Goal: Information Seeking & Learning: Learn about a topic

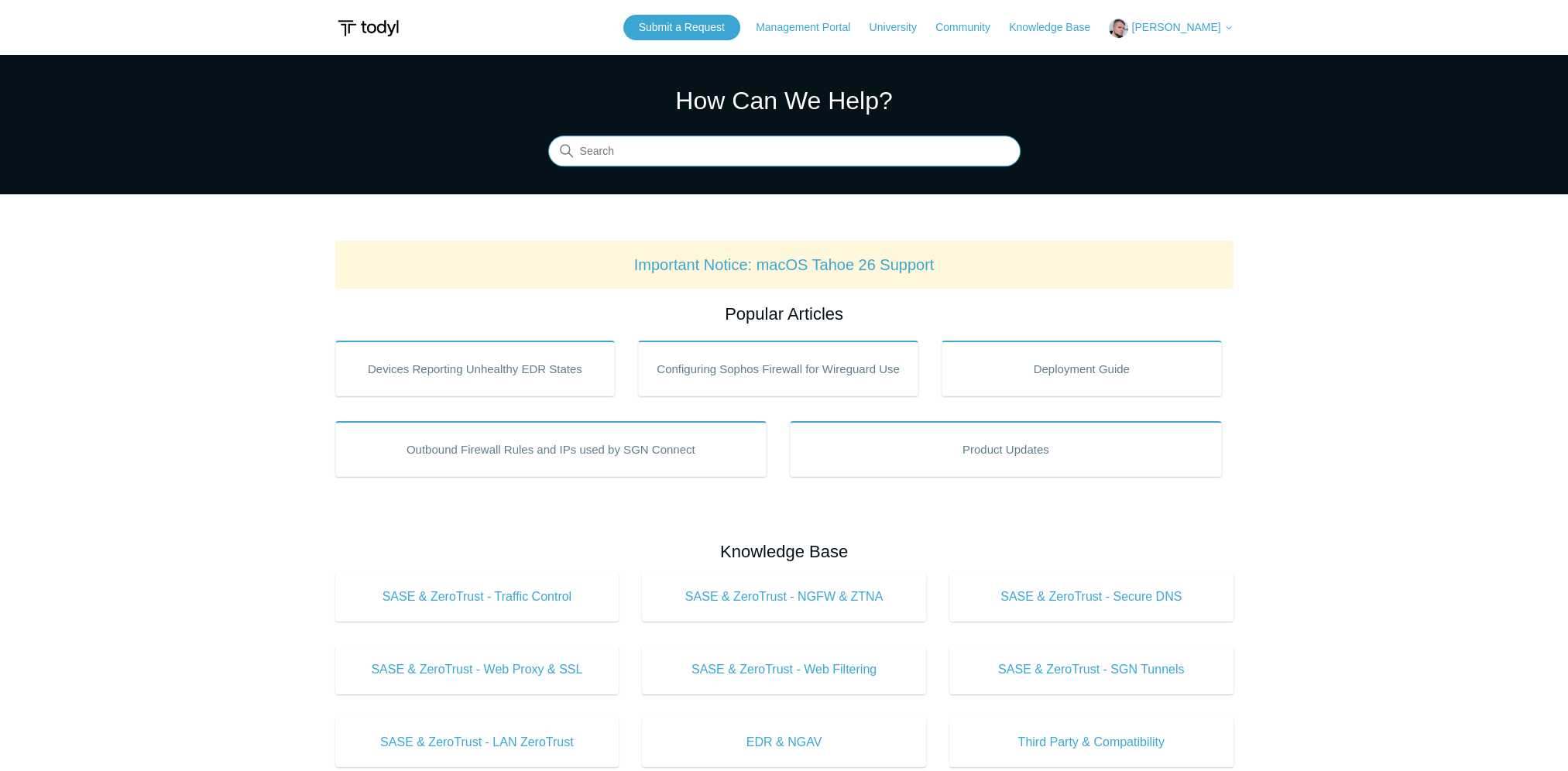
click at [666, 138] on input "Search" at bounding box center [784, 151] width 472 height 31
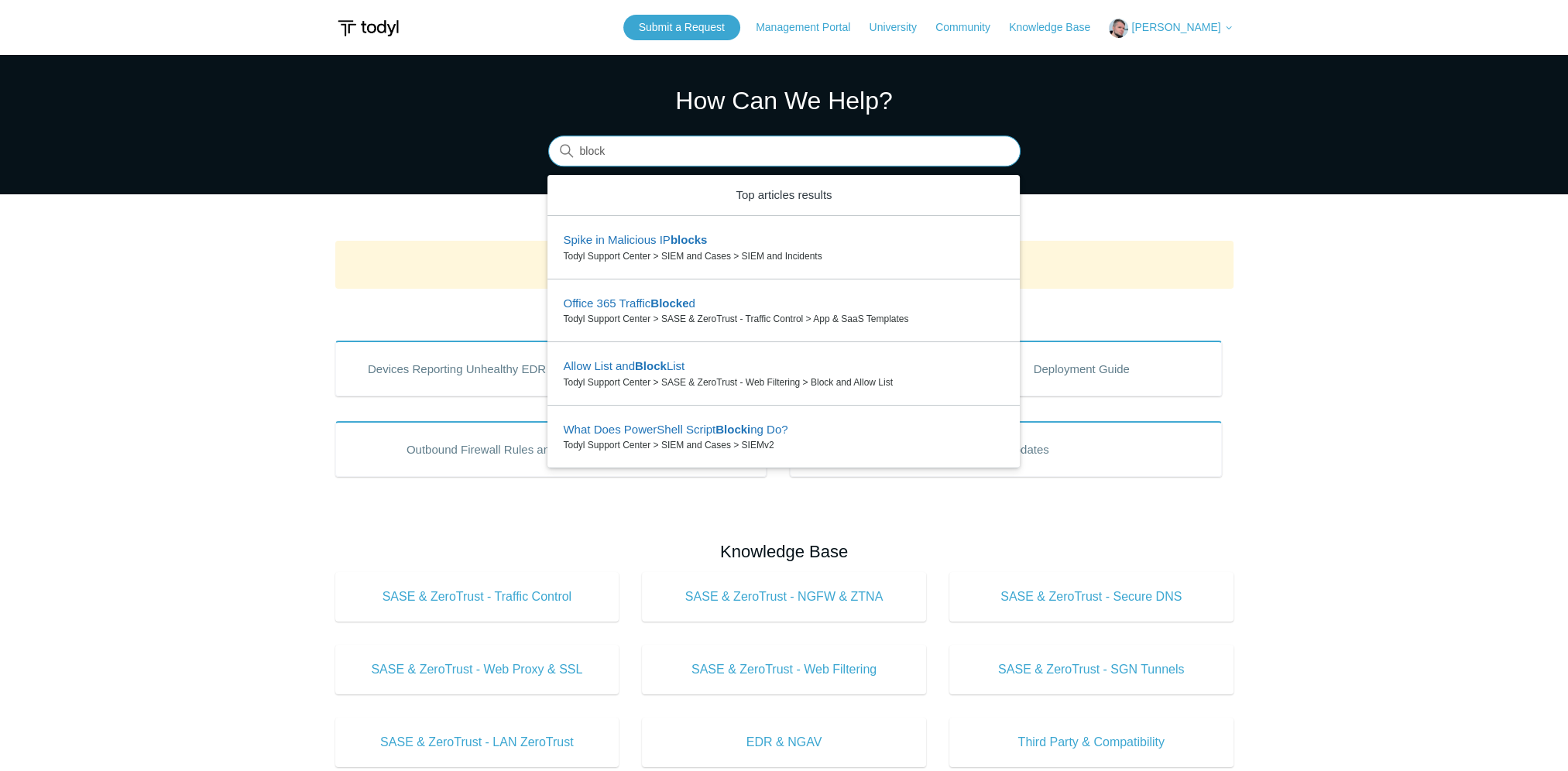
type input "block"
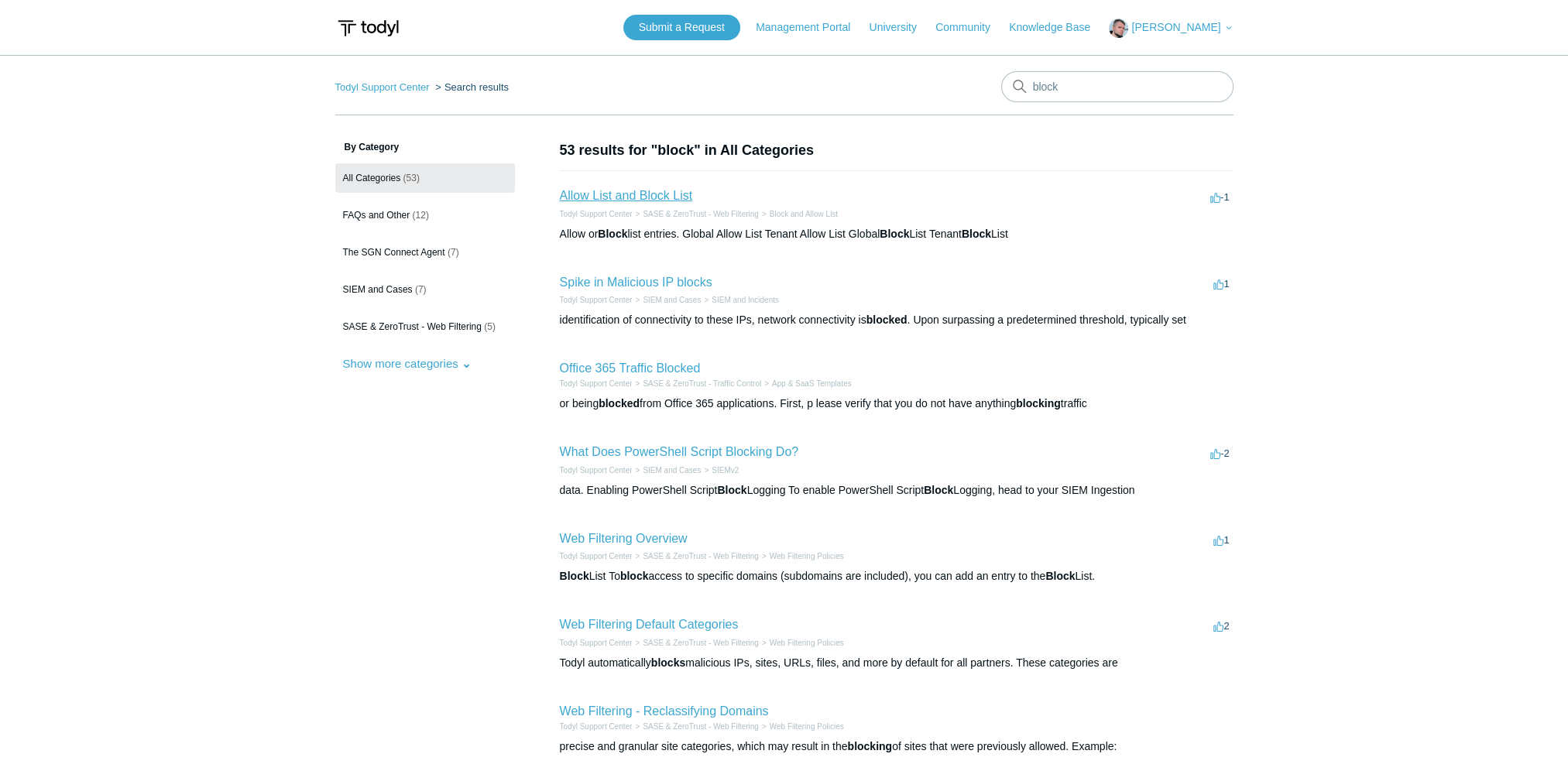
click at [622, 192] on link "Allow List and Block List" at bounding box center [626, 196] width 133 height 13
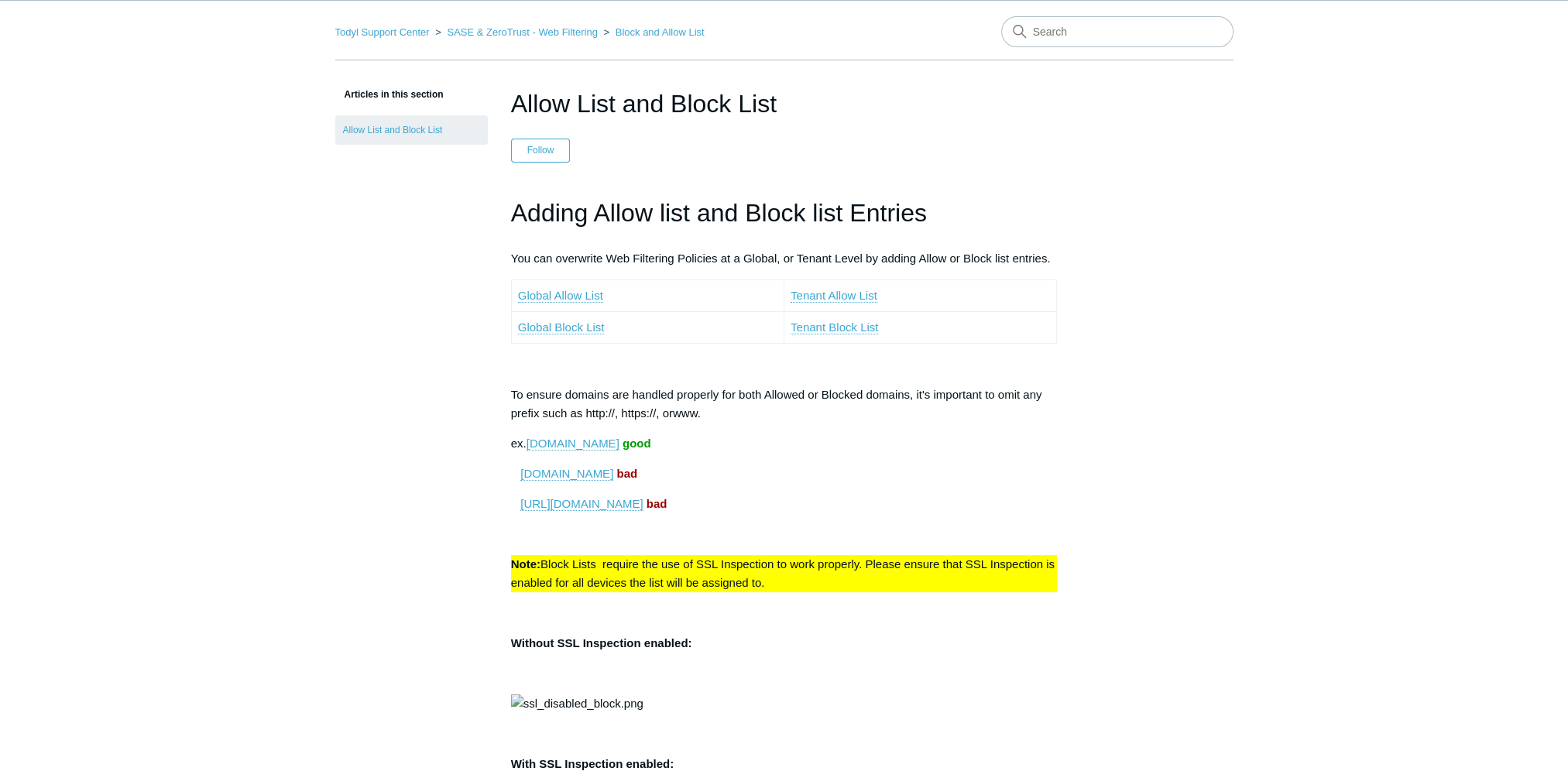
scroll to position [77, 0]
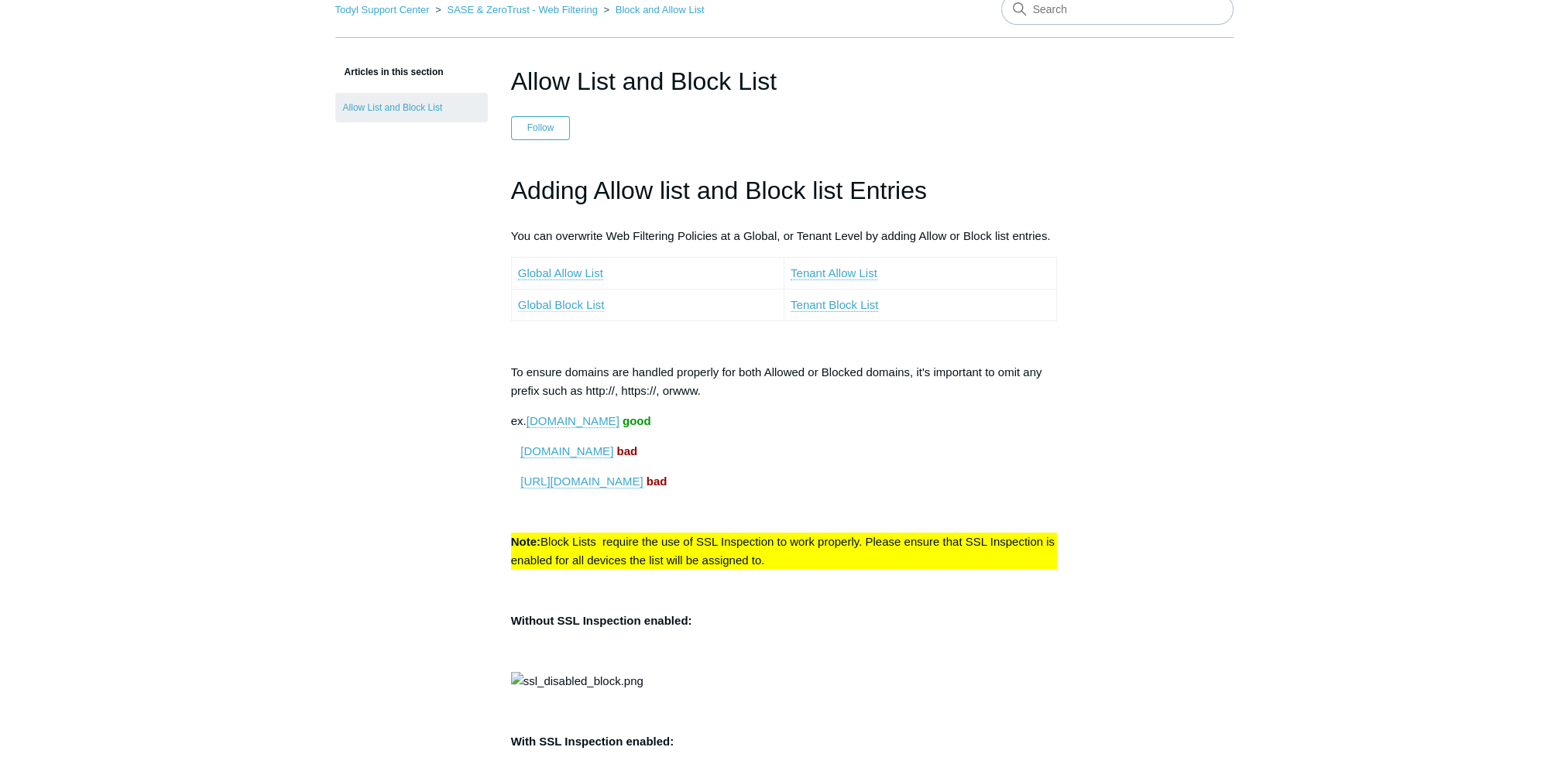
click at [560, 302] on link "Global Block List" at bounding box center [560, 305] width 87 height 14
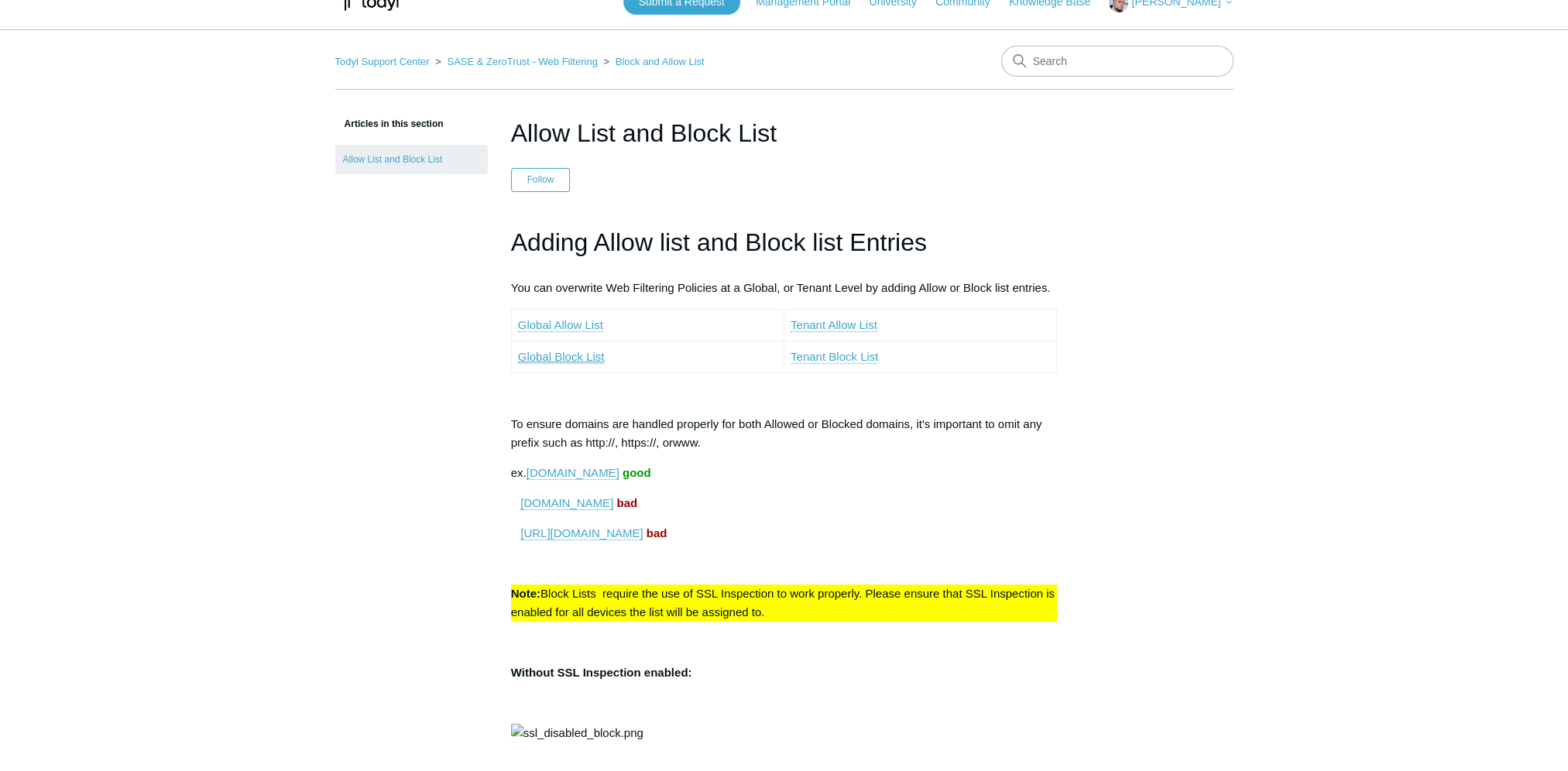
scroll to position [0, 0]
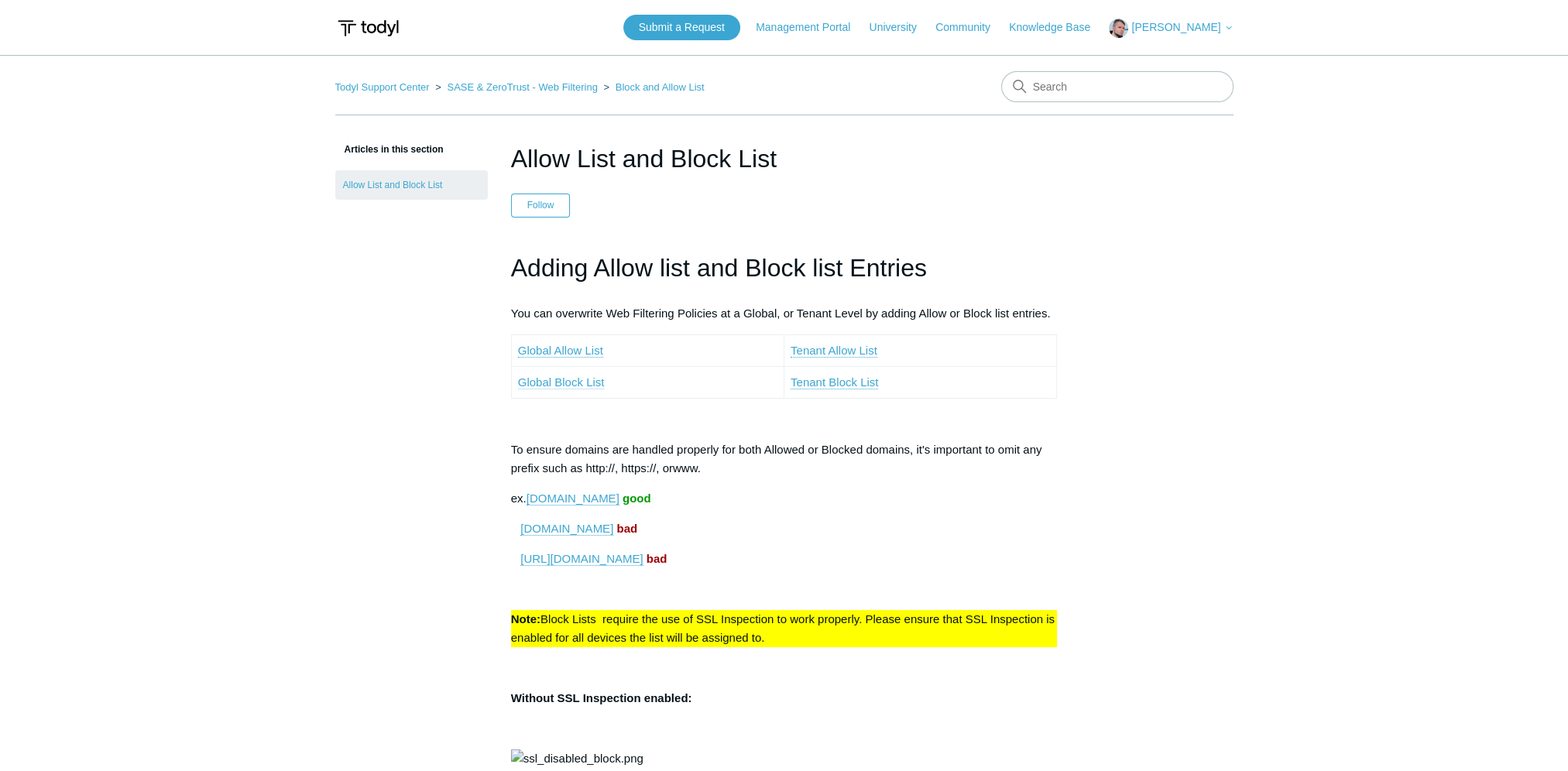
click at [568, 380] on link "Global Block List" at bounding box center [560, 382] width 87 height 14
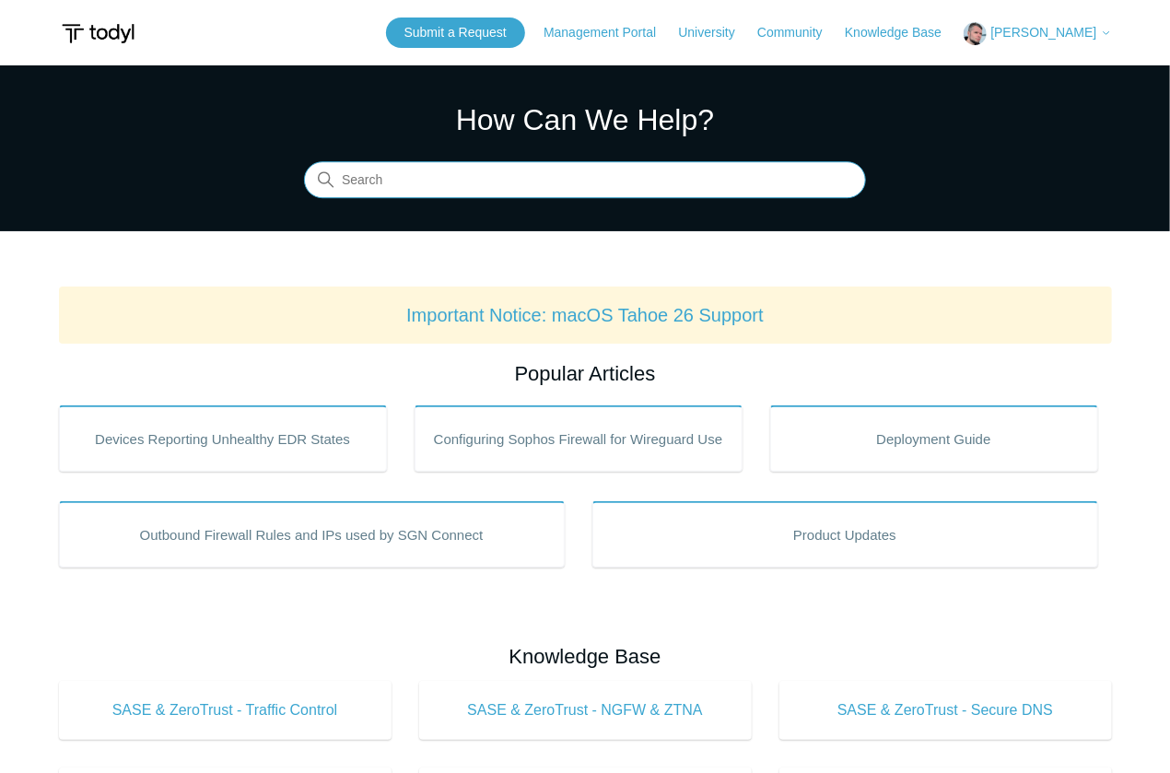
click at [522, 180] on input "Search" at bounding box center [585, 180] width 562 height 37
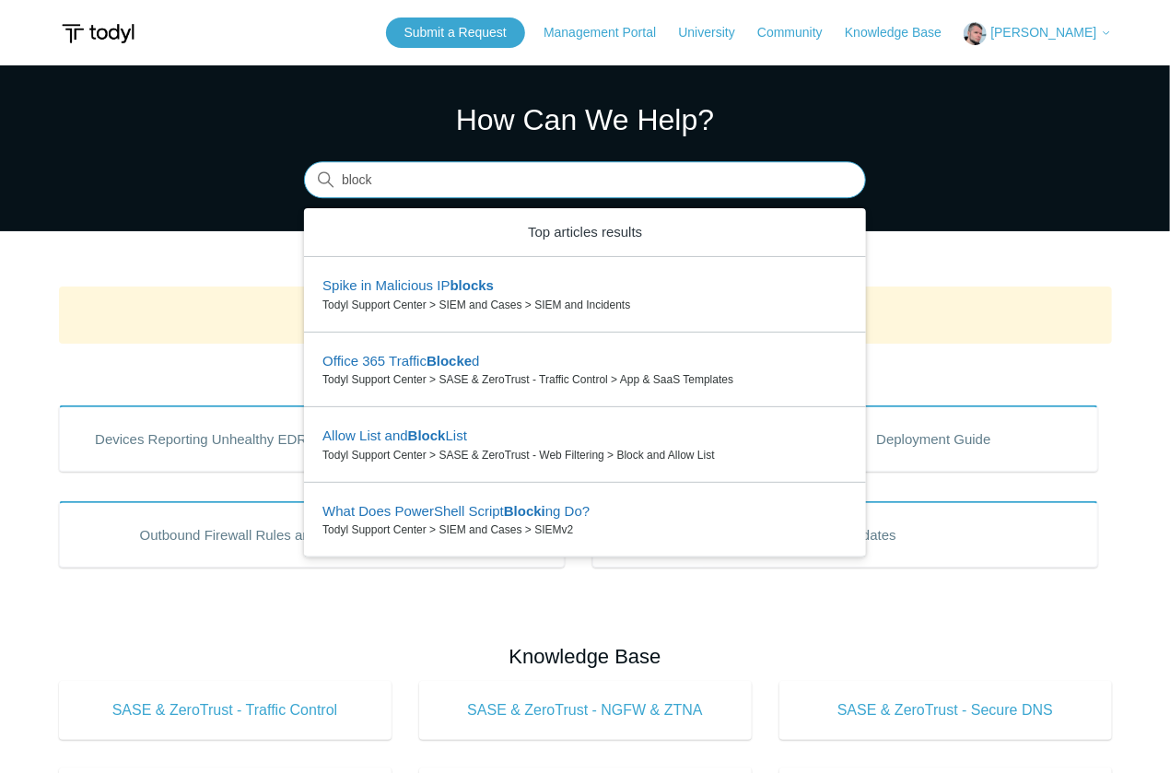
type input "block"
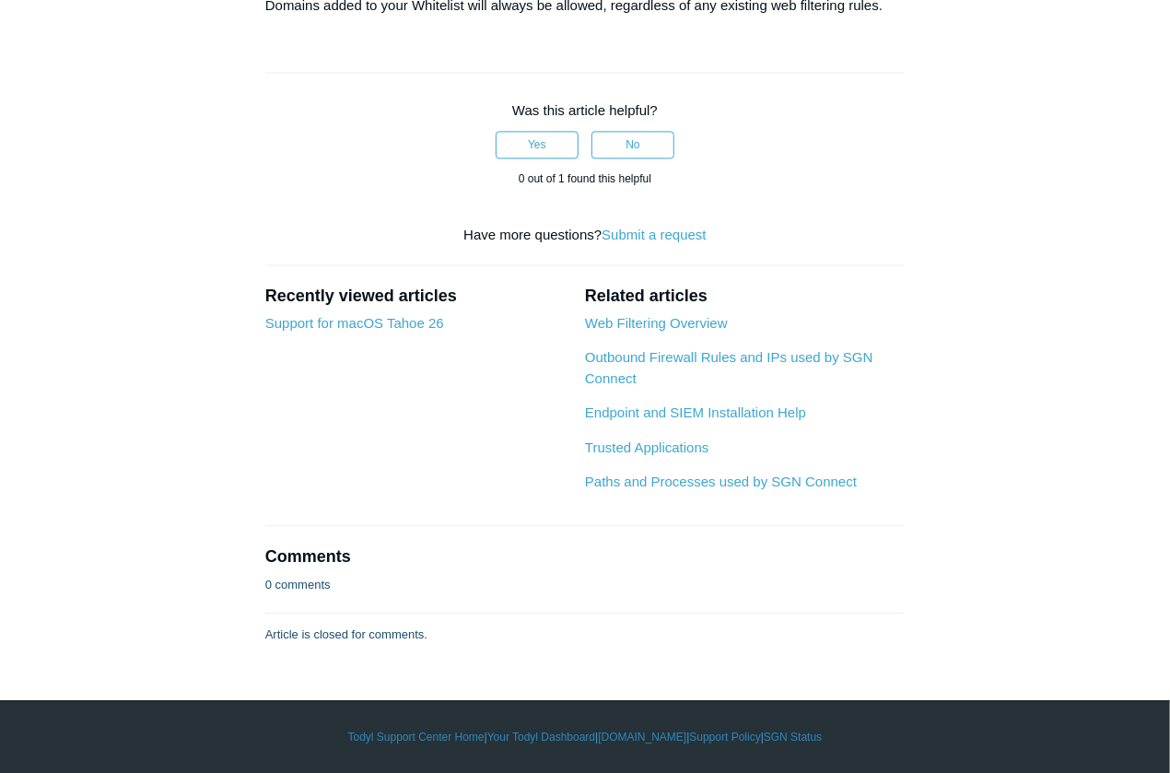
scroll to position [2119, 0]
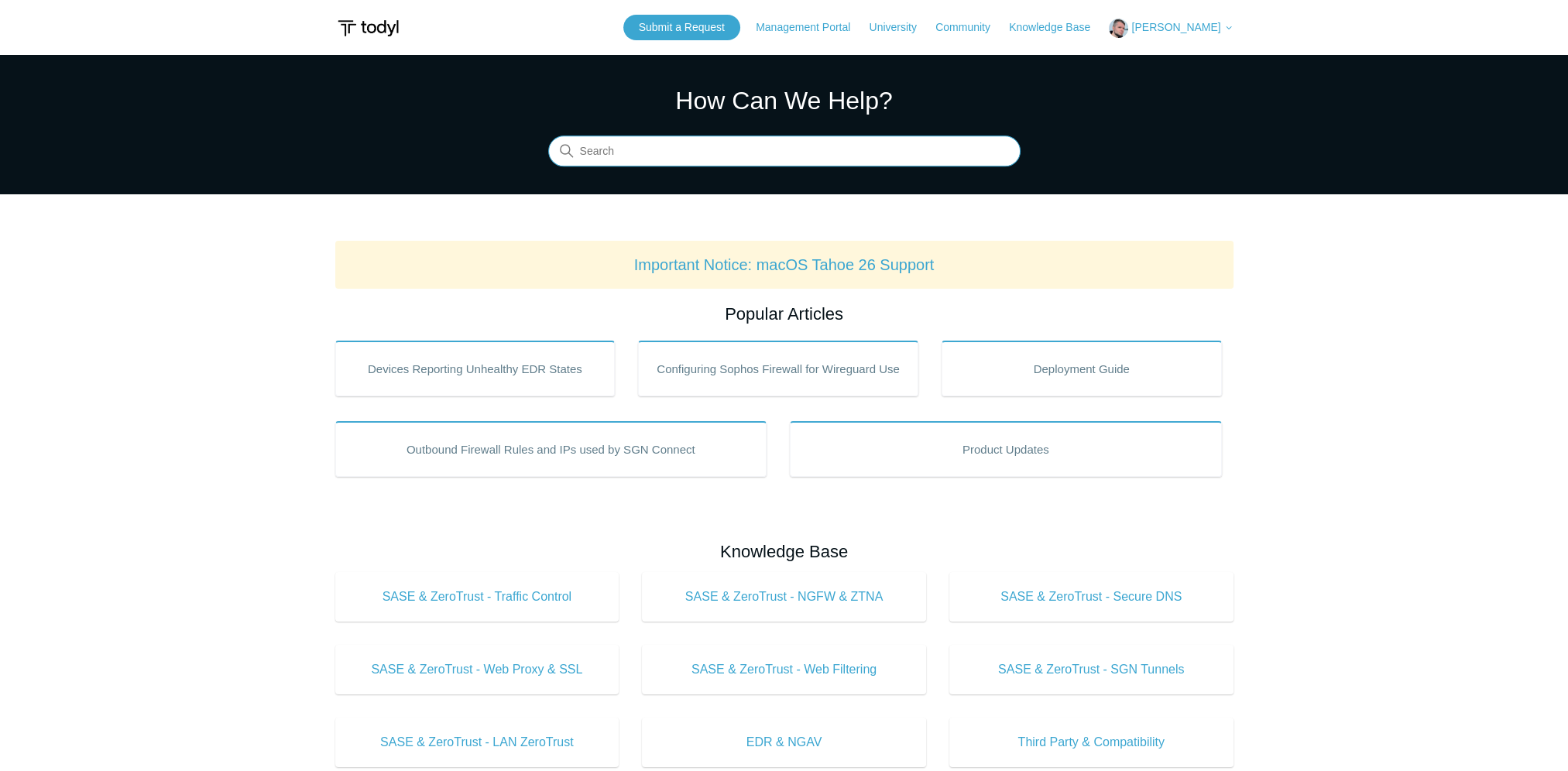
click at [592, 144] on input "Search" at bounding box center [784, 151] width 472 height 31
type input "block ip"
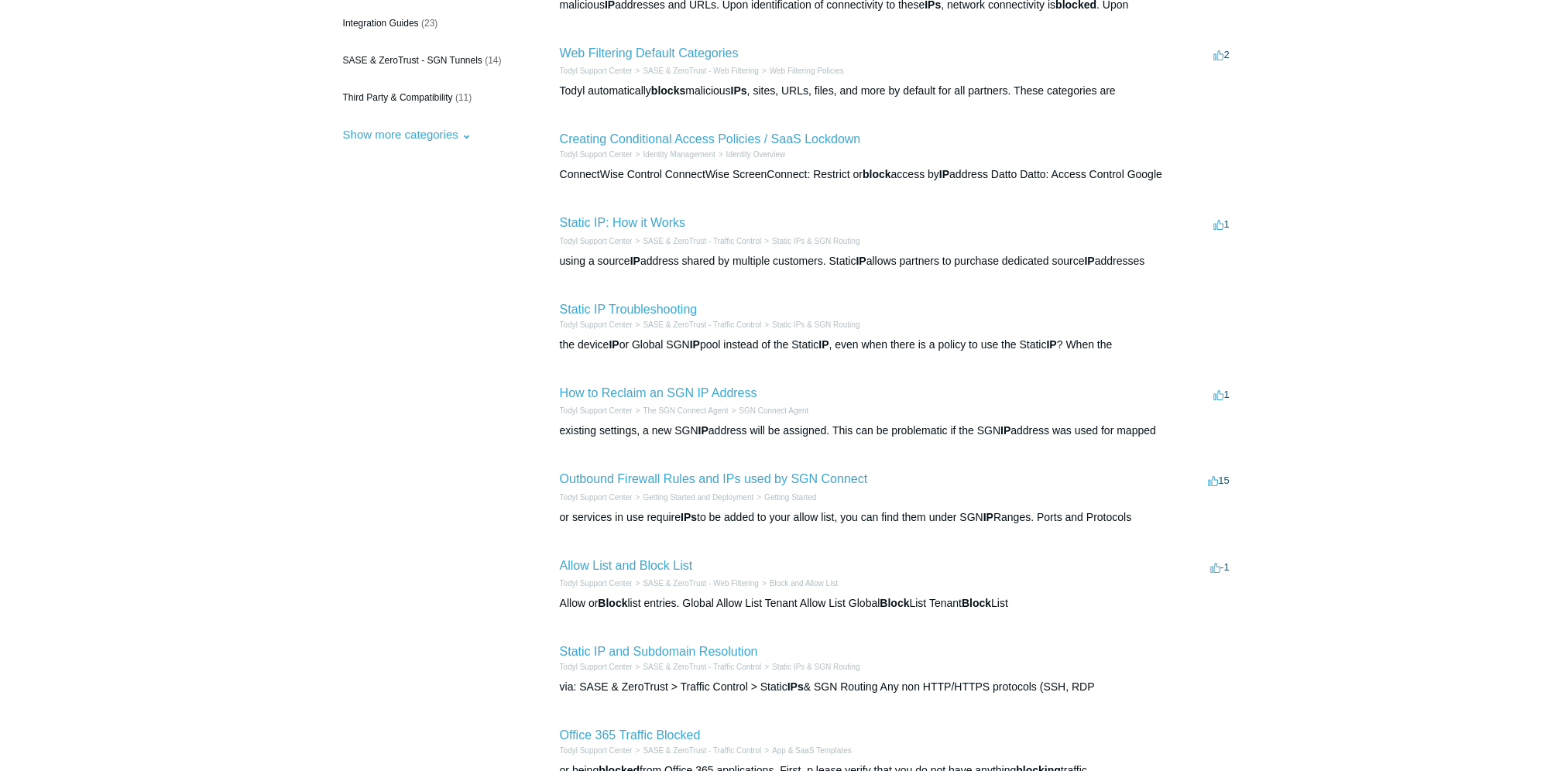
scroll to position [310, 0]
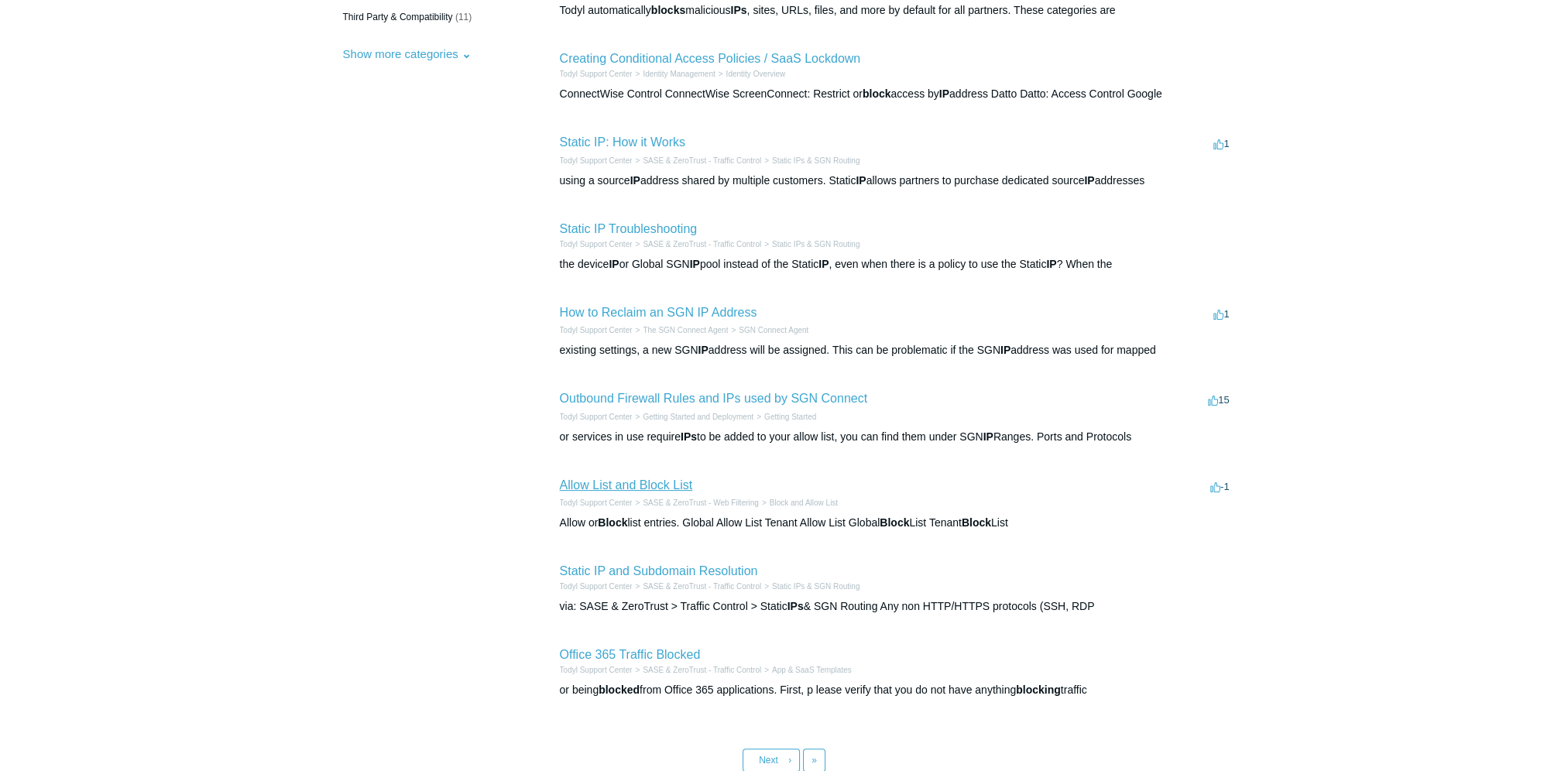
click at [626, 483] on link "Allow List and Block List" at bounding box center [626, 485] width 133 height 13
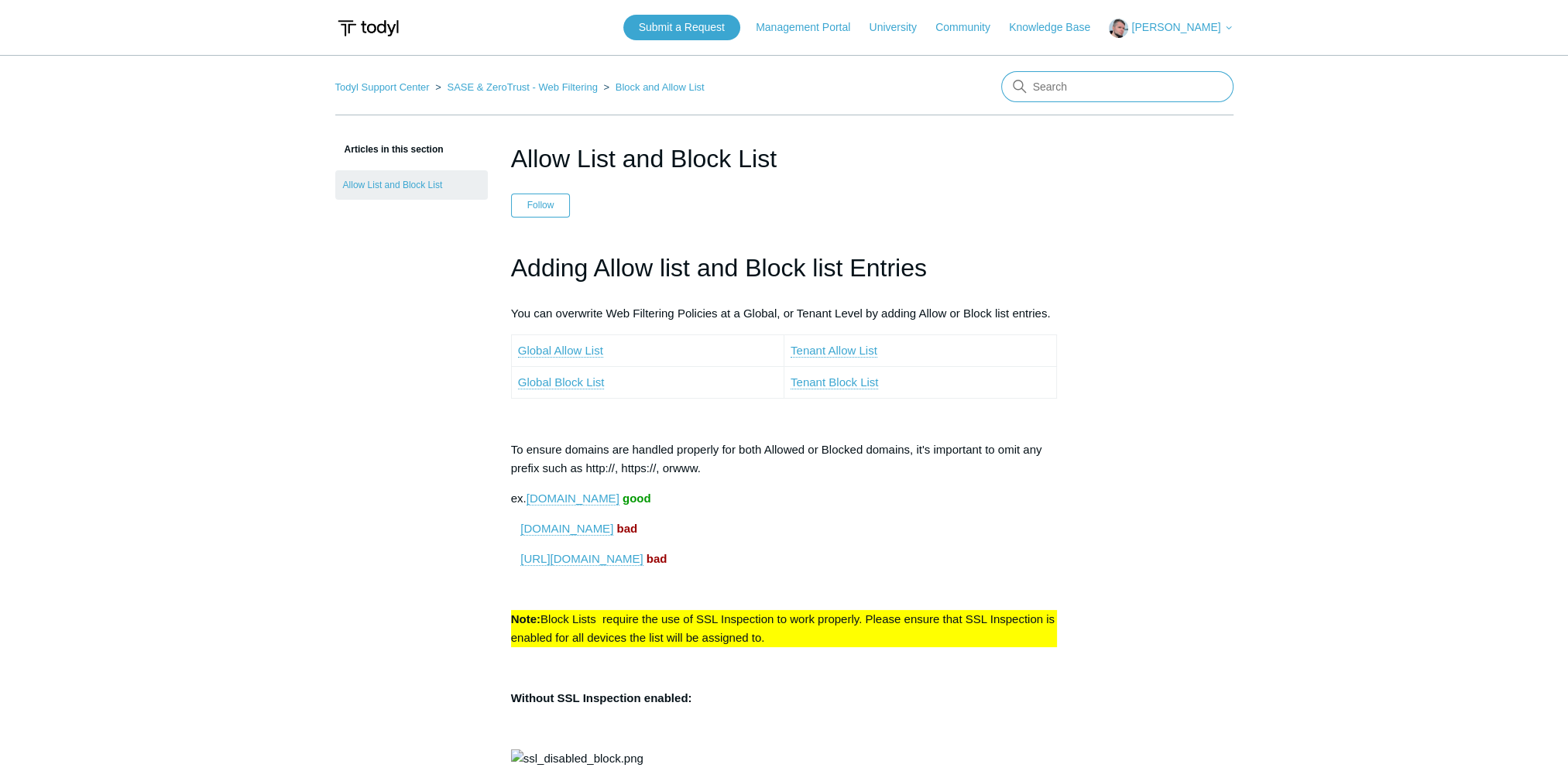
click at [1044, 74] on input "Search" at bounding box center [1117, 87] width 232 height 31
type input "block ip"
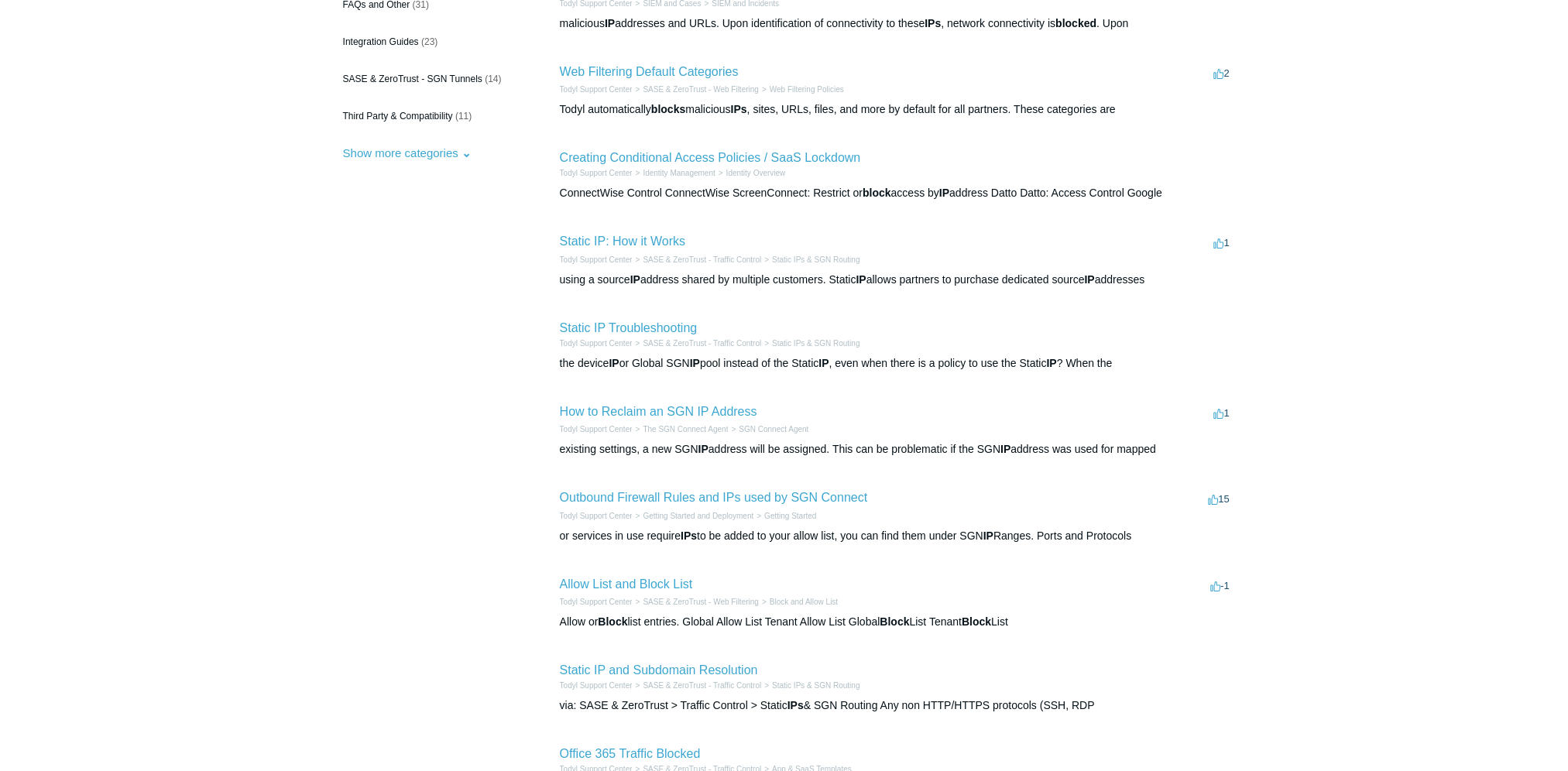
scroll to position [185, 0]
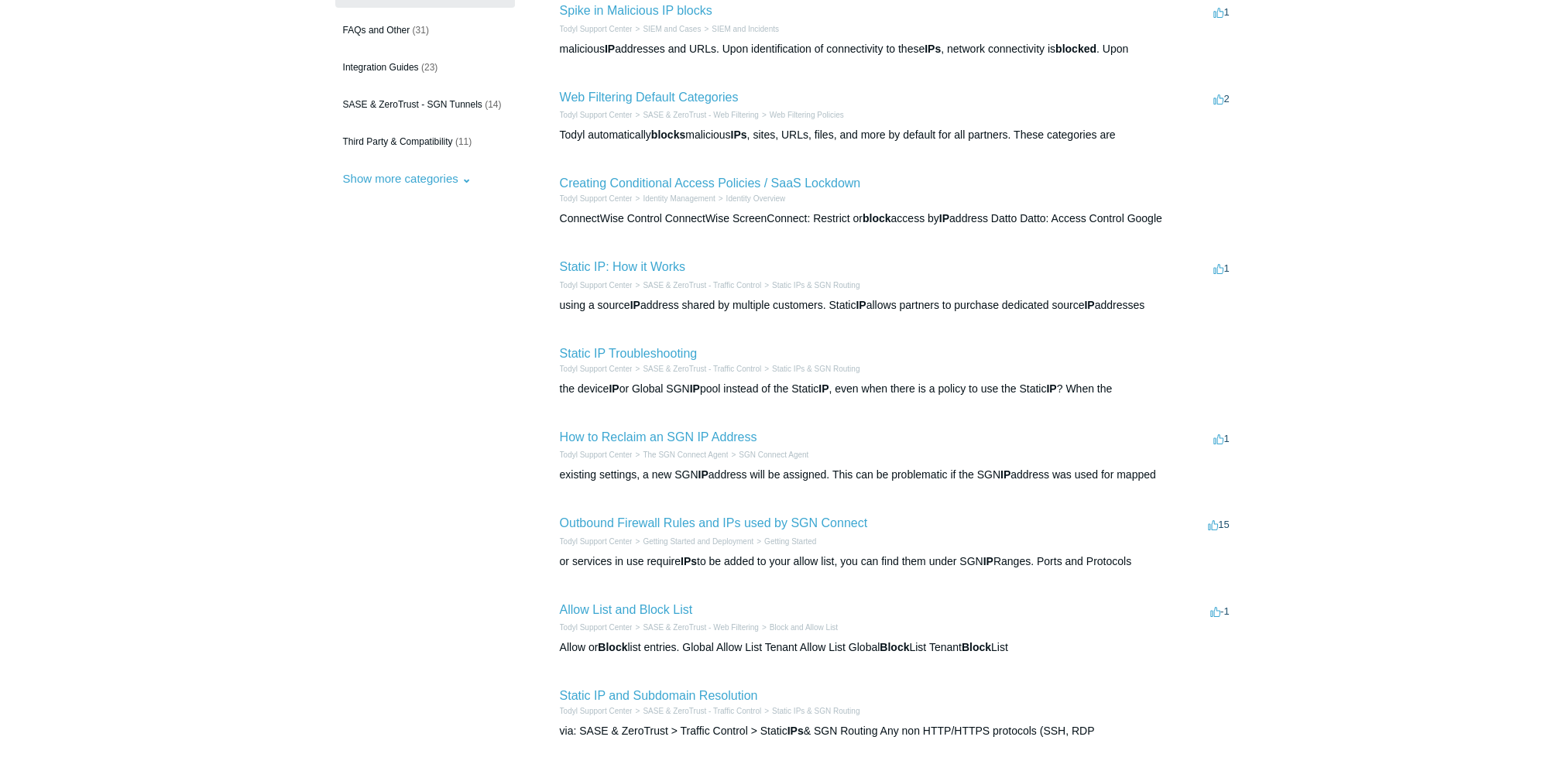
click at [1446, 379] on main "Todyl Support Center Search results block ip By Category All Categories (134) F…" at bounding box center [784, 383] width 1568 height 1026
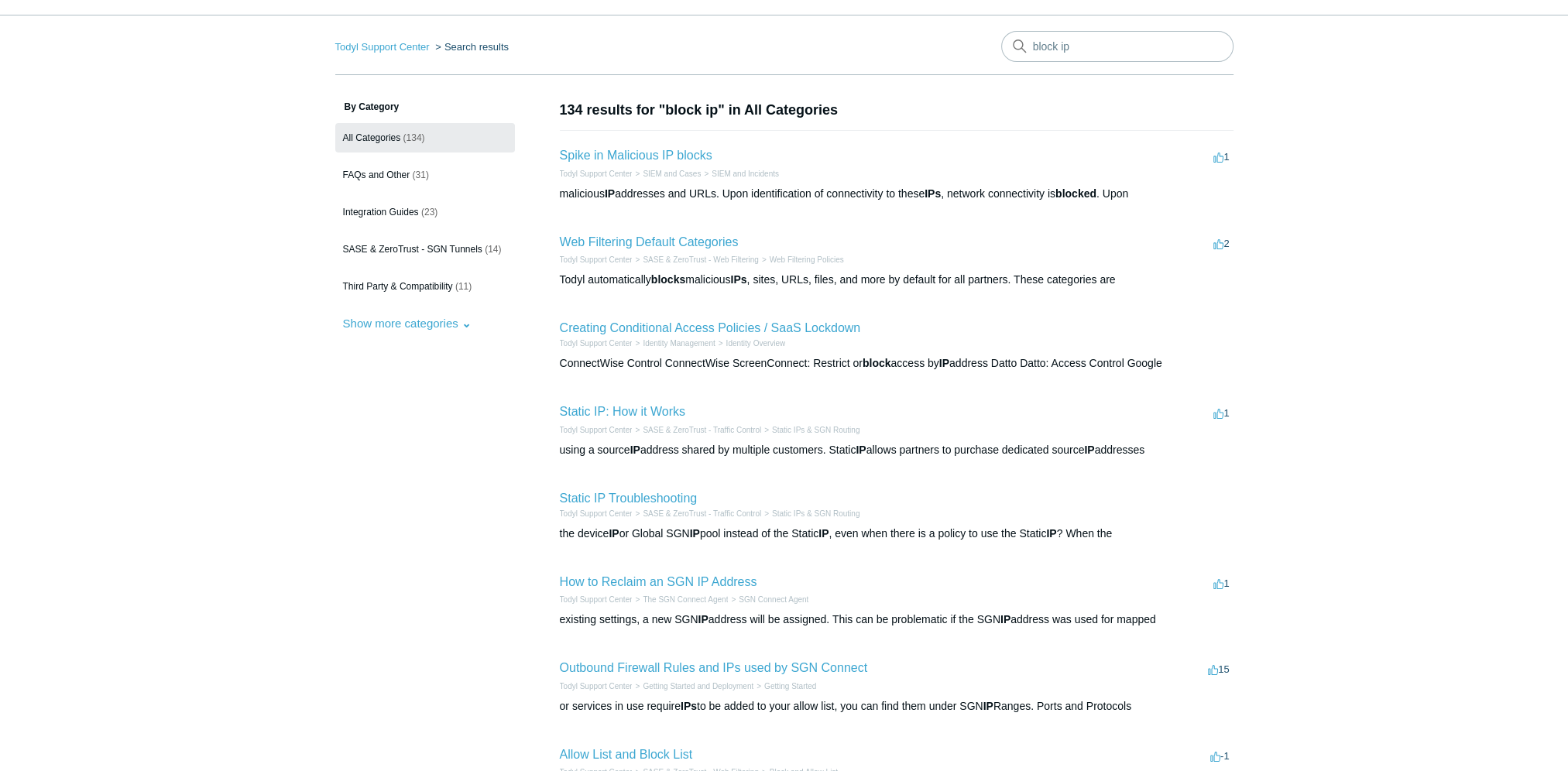
scroll to position [0, 0]
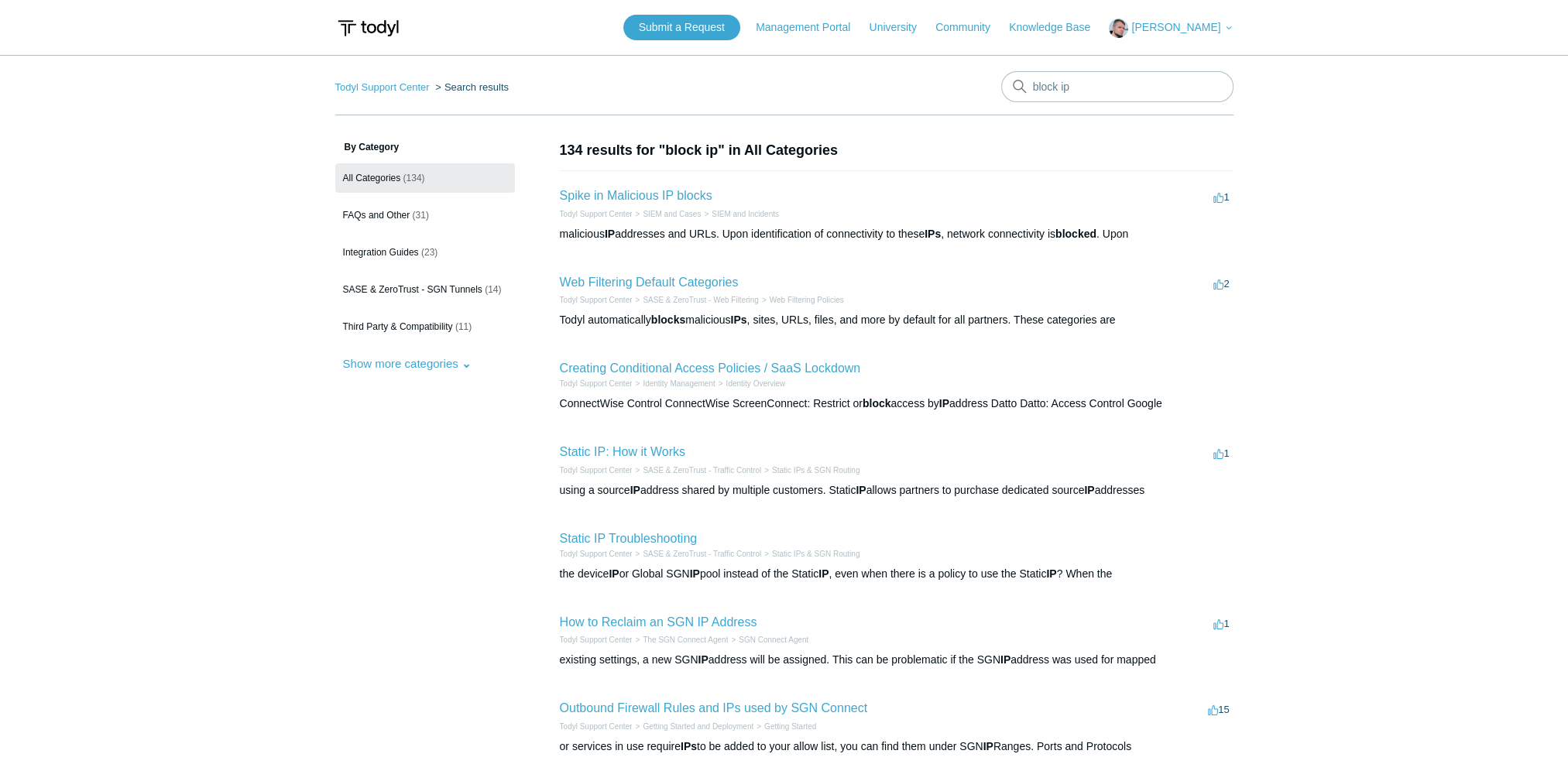
click at [1188, 29] on span "[PERSON_NAME]" at bounding box center [1176, 27] width 89 height 13
click at [1182, 28] on span "[PERSON_NAME]" at bounding box center [1176, 27] width 89 height 13
click at [381, 22] on img at bounding box center [368, 29] width 66 height 29
